Goal: Browse casually: Explore the website without a specific task or goal

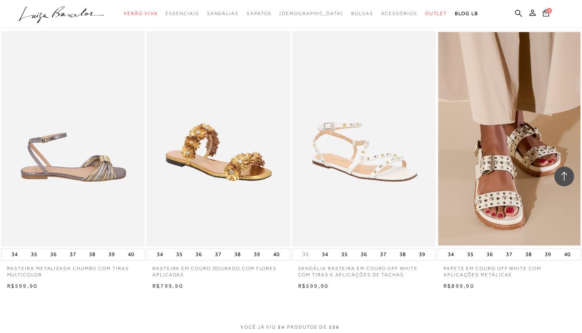
scroll to position [1395, 0]
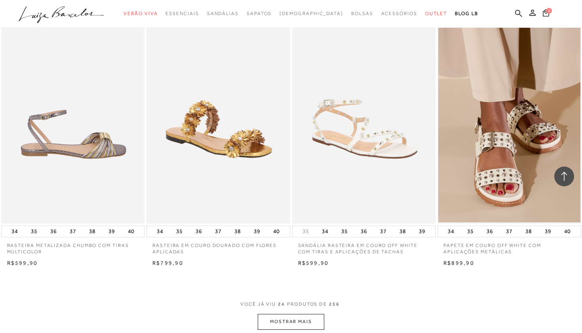
click at [280, 316] on button "MOSTRAR MAIS" at bounding box center [291, 321] width 67 height 15
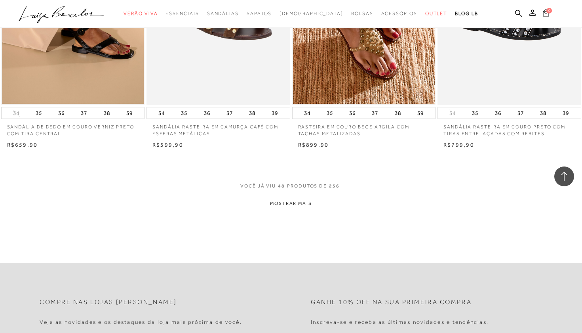
scroll to position [3116, 0]
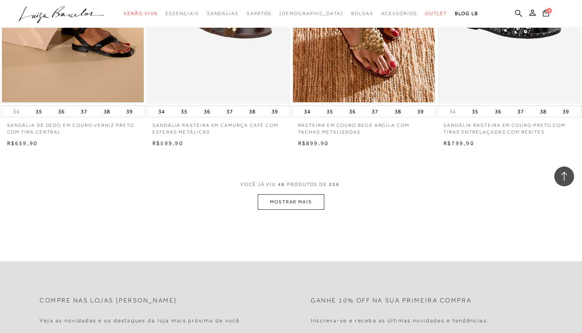
click at [291, 194] on button "MOSTRAR MAIS" at bounding box center [291, 201] width 67 height 15
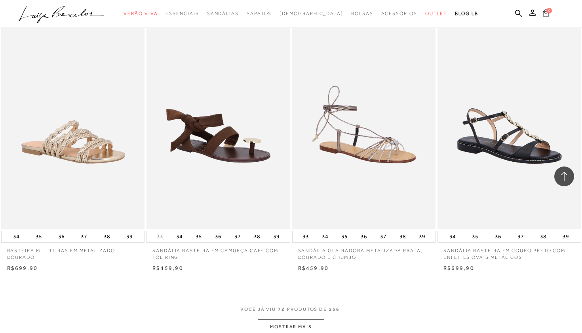
scroll to position [4593, 0]
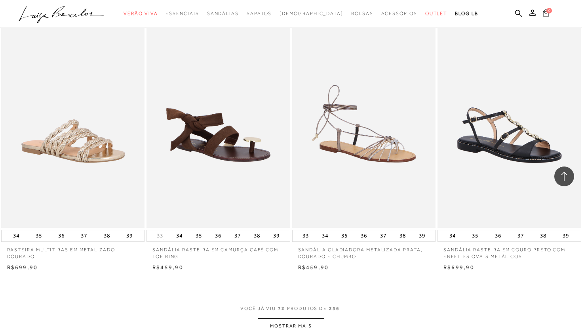
click at [288, 318] on button "MOSTRAR MAIS" at bounding box center [291, 325] width 67 height 15
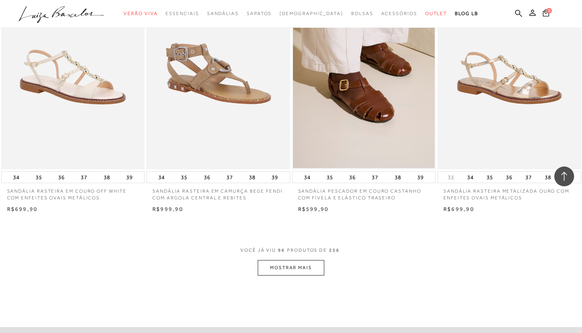
scroll to position [6260, 0]
click at [277, 259] on button "MOSTRAR MAIS" at bounding box center [291, 266] width 67 height 15
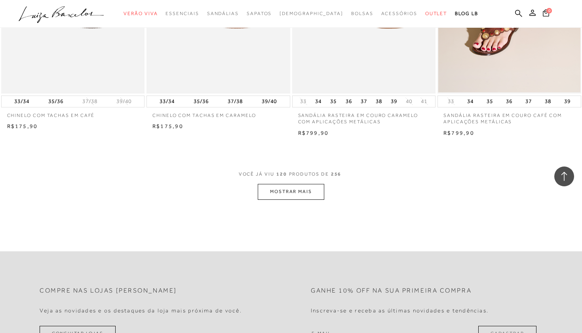
scroll to position [7887, 0]
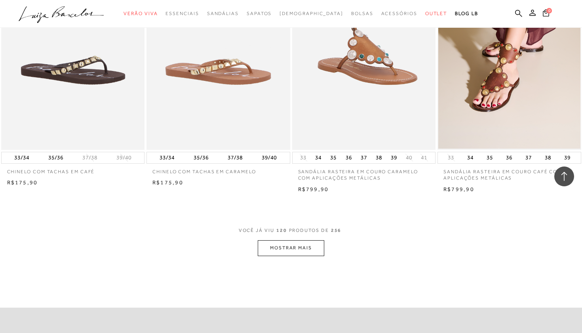
click at [292, 240] on button "MOSTRAR MAIS" at bounding box center [291, 247] width 67 height 15
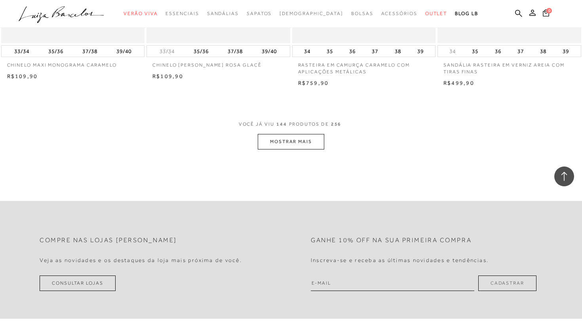
scroll to position [9602, 0]
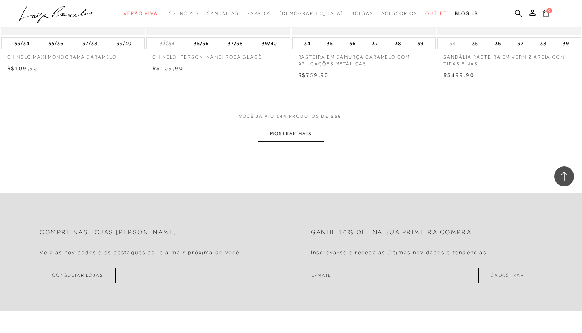
click at [323, 126] on button "MOSTRAR MAIS" at bounding box center [291, 133] width 67 height 15
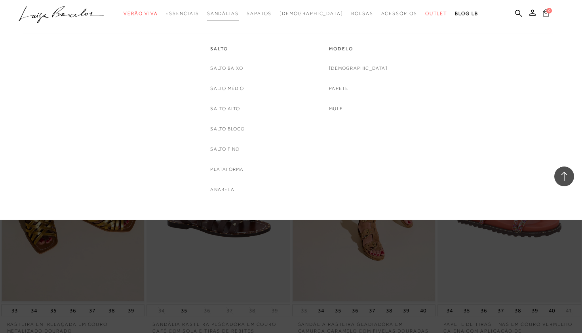
click at [232, 13] on span "Sandálias" at bounding box center [223, 14] width 32 height 6
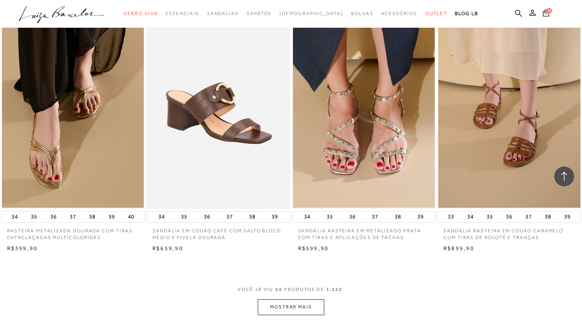
scroll to position [1405, 0]
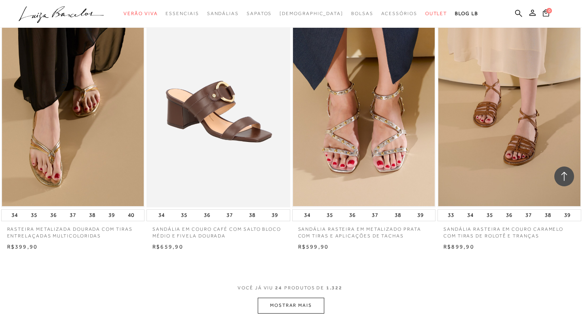
click at [260, 297] on button "MOSTRAR MAIS" at bounding box center [291, 304] width 67 height 15
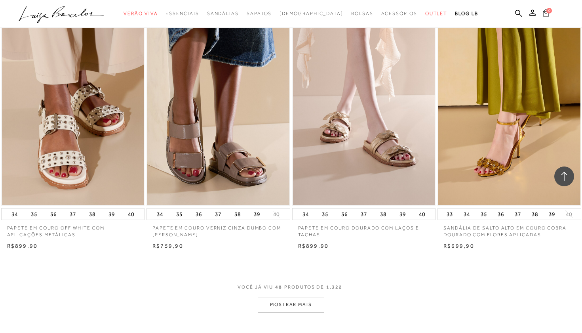
scroll to position [3056, 0]
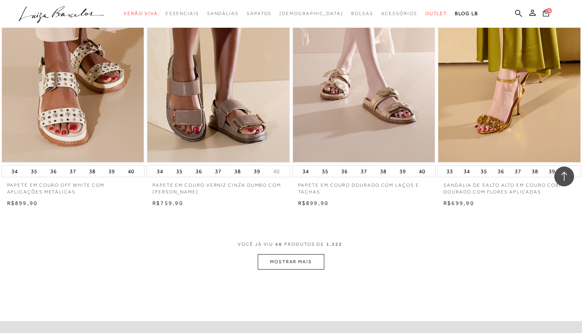
click at [288, 256] on button "MOSTRAR MAIS" at bounding box center [291, 261] width 67 height 15
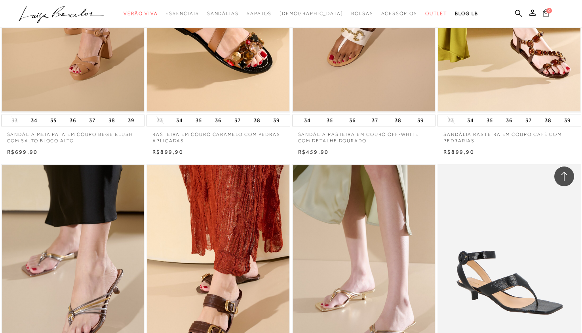
scroll to position [4198, 0]
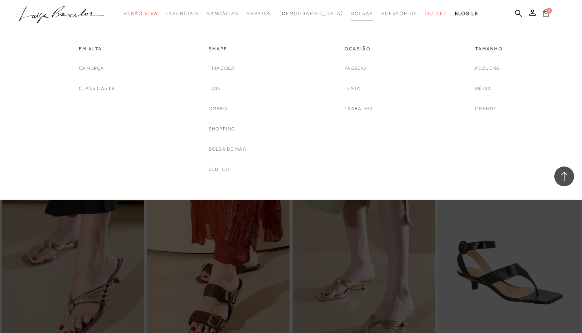
click at [351, 13] on span "Bolsas" at bounding box center [362, 14] width 22 height 6
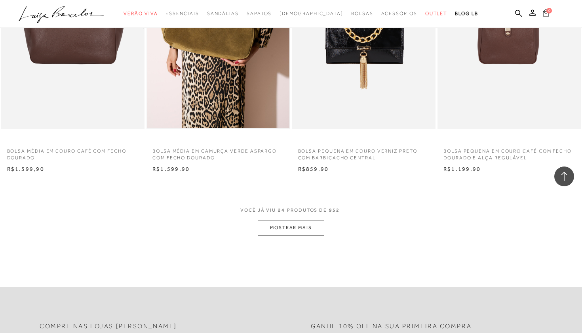
scroll to position [1466, 0]
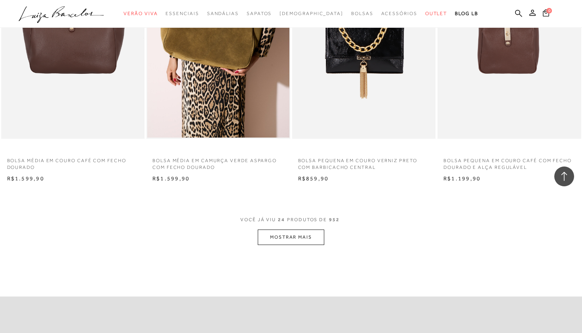
click at [307, 231] on button "MOSTRAR MAIS" at bounding box center [291, 236] width 67 height 15
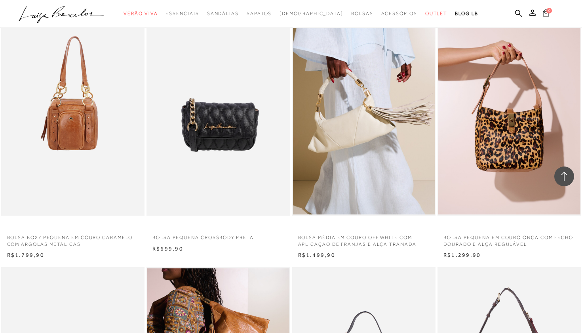
scroll to position [2206, 0]
